Goal: Find specific page/section: Find specific page/section

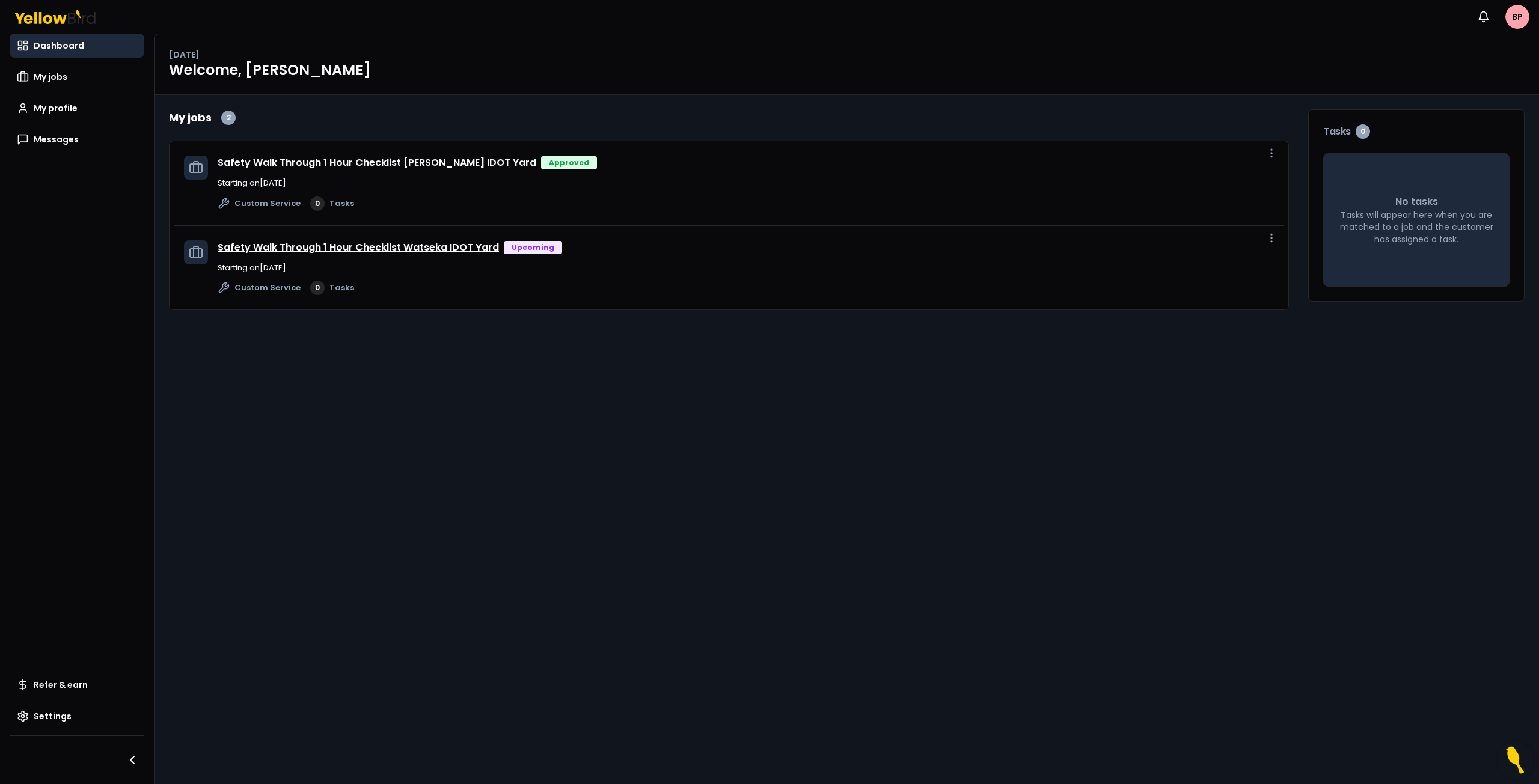
click at [399, 246] on link "Safety Walk Through 1 Hour Checklist Watseka IDOT Yard" at bounding box center [358, 247] width 281 height 14
click at [412, 246] on link "Safety Walk Through 1 Hour Checklist Watseka IDOT Yard" at bounding box center [358, 247] width 281 height 14
